Goal: Information Seeking & Learning: Learn about a topic

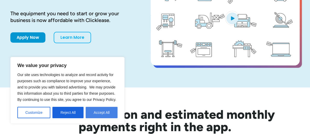
click at [97, 112] on button "Accept All" at bounding box center [102, 112] width 32 height 11
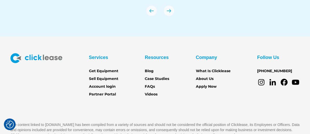
scroll to position [1842, 0]
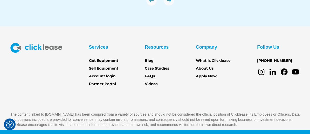
click at [150, 74] on link "FAQs" at bounding box center [150, 77] width 10 height 6
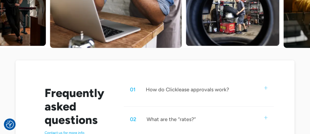
scroll to position [233, 0]
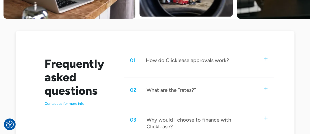
click at [265, 58] on img at bounding box center [265, 58] width 3 height 3
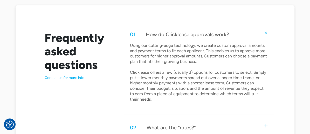
scroll to position [311, 0]
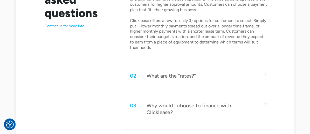
click at [265, 74] on img at bounding box center [265, 74] width 3 height 3
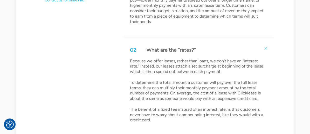
scroll to position [415, 0]
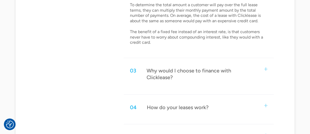
click at [263, 69] on div "03 Why would I choose to finance with Clicklease?" at bounding box center [199, 74] width 150 height 24
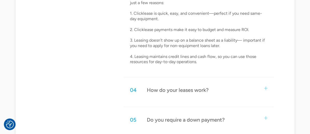
scroll to position [545, 0]
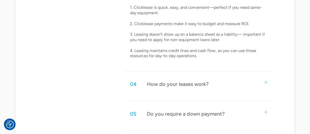
click at [265, 81] on img at bounding box center [265, 82] width 3 height 3
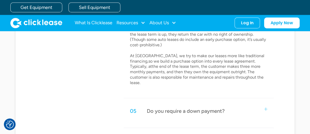
scroll to position [726, 0]
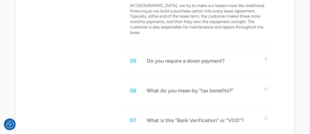
click at [265, 58] on img at bounding box center [265, 59] width 3 height 3
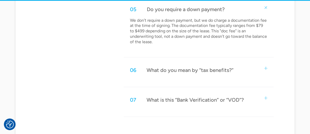
scroll to position [778, 0]
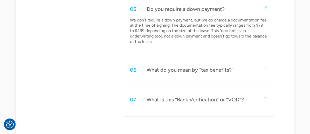
click at [267, 67] on img at bounding box center [265, 68] width 3 height 3
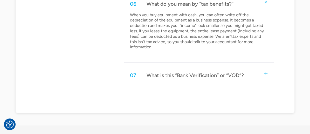
scroll to position [856, 0]
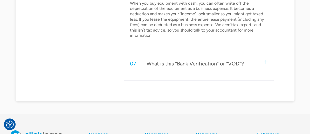
click at [265, 60] on img at bounding box center [265, 61] width 3 height 3
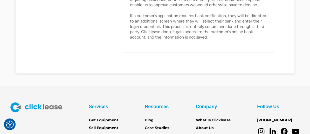
scroll to position [960, 0]
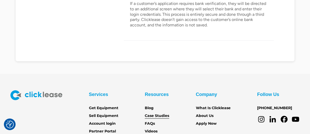
click at [151, 113] on link "Case Studies" at bounding box center [157, 116] width 24 height 6
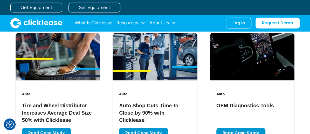
scroll to position [259, 0]
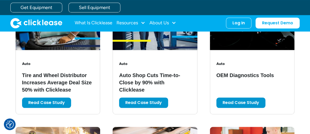
click at [233, 94] on div "Auto OEM Diagnostics Tools Read Case Study" at bounding box center [252, 82] width 72 height 51
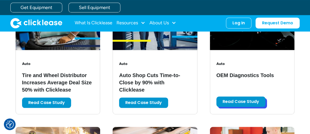
click at [234, 100] on link "Read Case Study" at bounding box center [240, 102] width 49 height 10
